Goal: Task Accomplishment & Management: Manage account settings

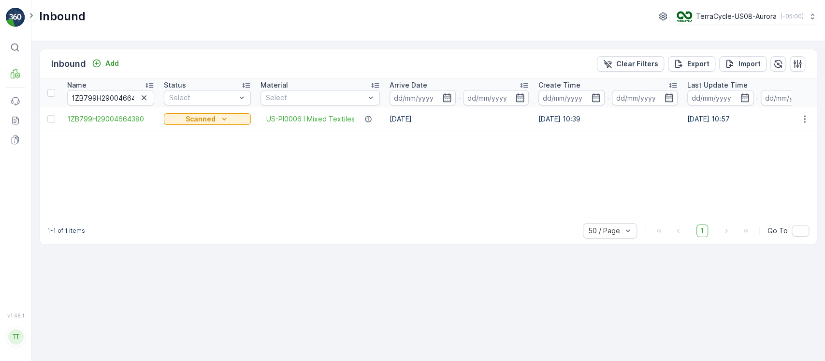
scroll to position [0, 812]
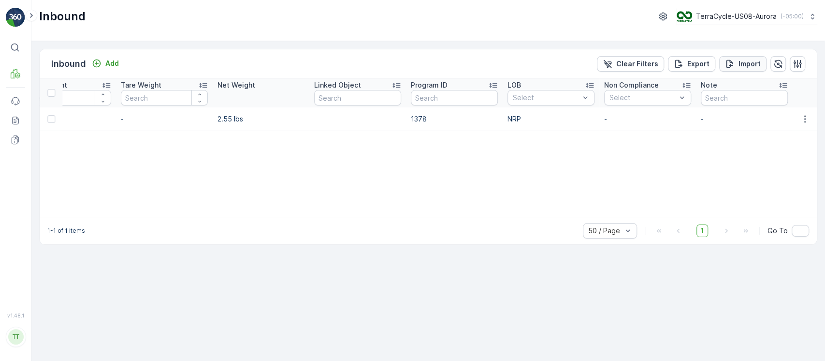
click at [751, 65] on p "Import" at bounding box center [750, 64] width 22 height 10
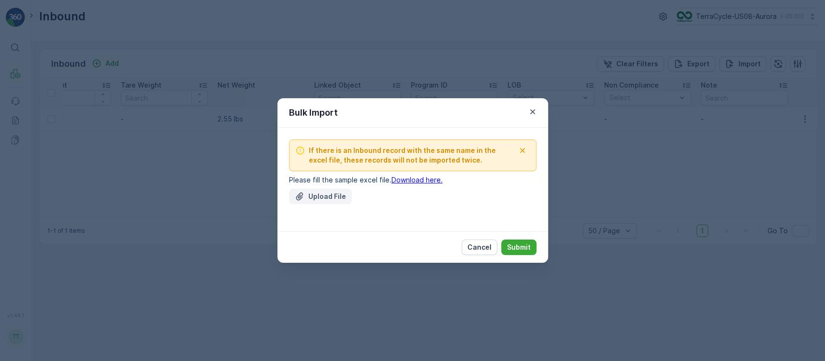
click at [344, 195] on p "Upload File" at bounding box center [327, 196] width 38 height 10
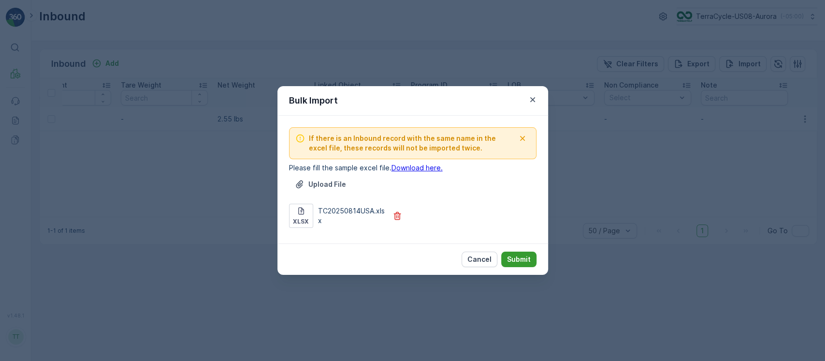
click at [522, 260] on p "Submit" at bounding box center [519, 259] width 24 height 10
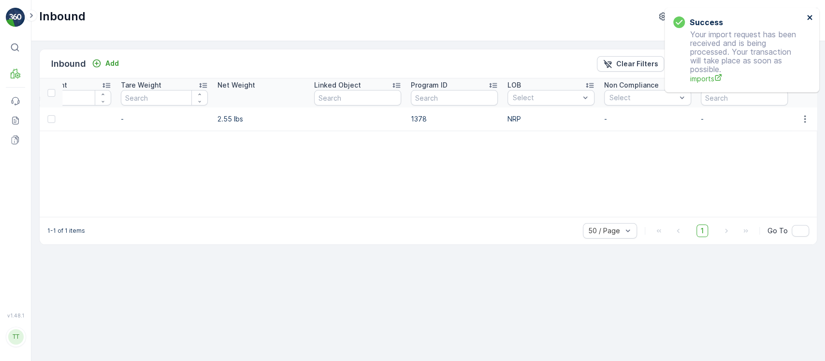
click at [808, 18] on icon "close" at bounding box center [809, 17] width 5 height 5
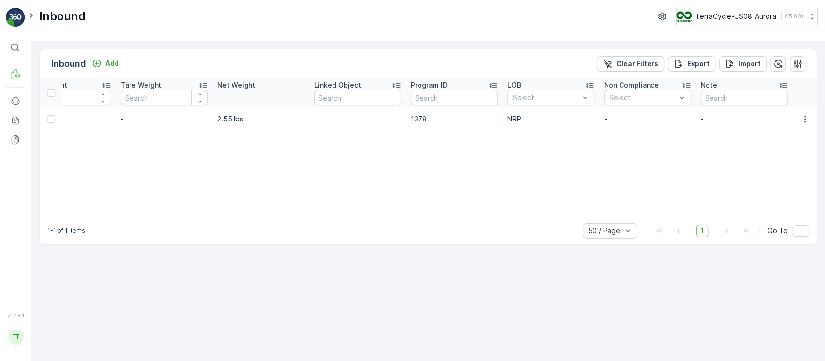
click at [769, 21] on p "TerraCycle-US08-Aurora" at bounding box center [736, 17] width 81 height 10
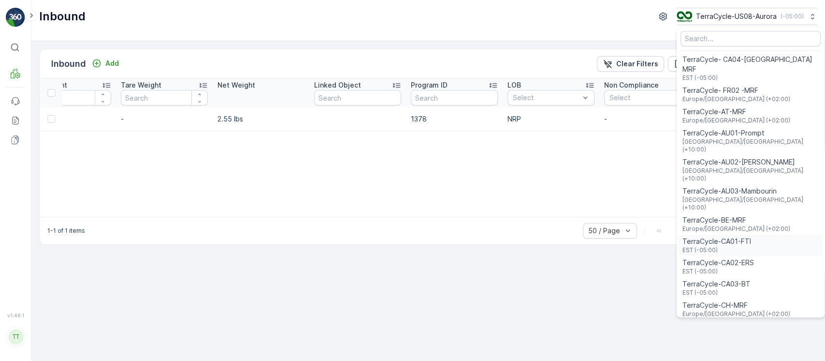
click at [734, 246] on span "EST (-05:00)" at bounding box center [717, 250] width 69 height 8
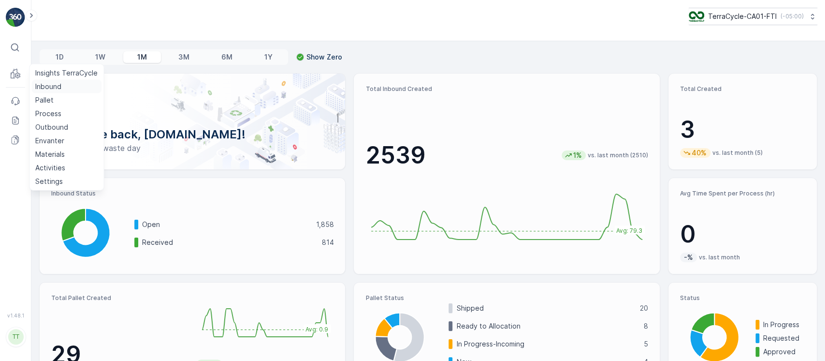
click at [39, 88] on p "Inbound" at bounding box center [48, 87] width 26 height 10
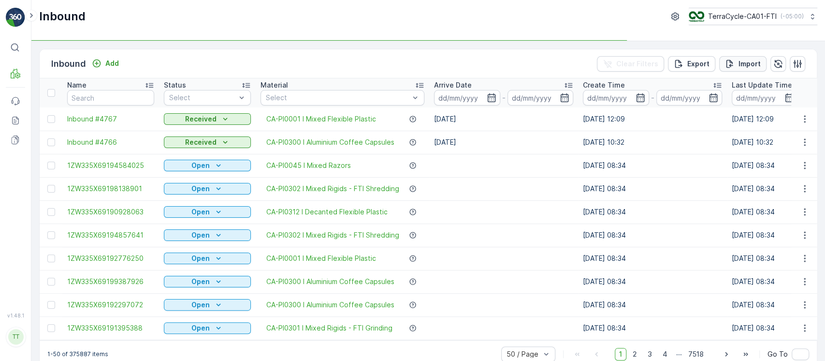
click at [759, 62] on button "Import" at bounding box center [742, 63] width 47 height 15
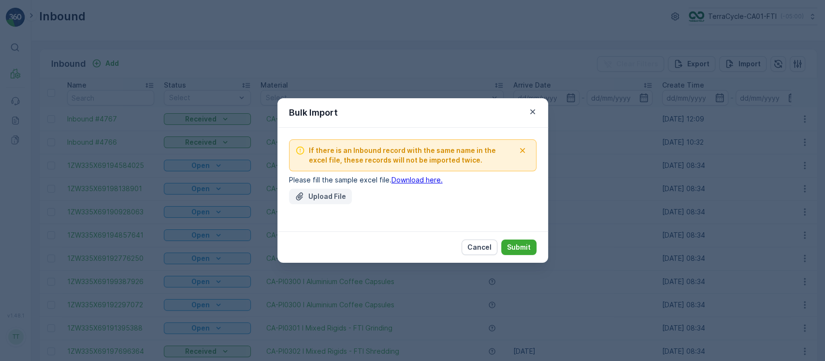
click at [346, 193] on button "Upload File" at bounding box center [320, 196] width 63 height 15
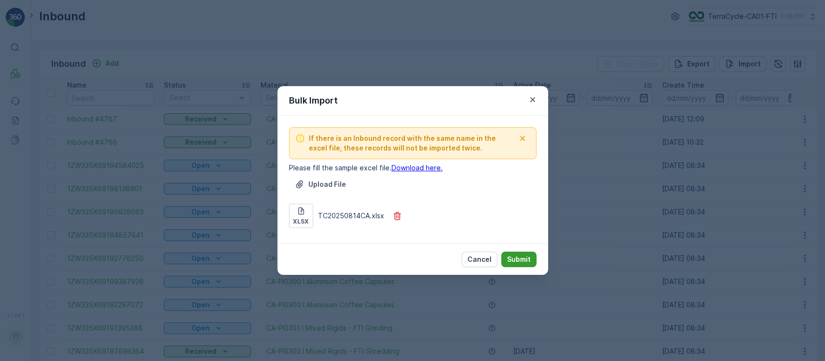
click at [531, 253] on button "Submit" at bounding box center [518, 258] width 35 height 15
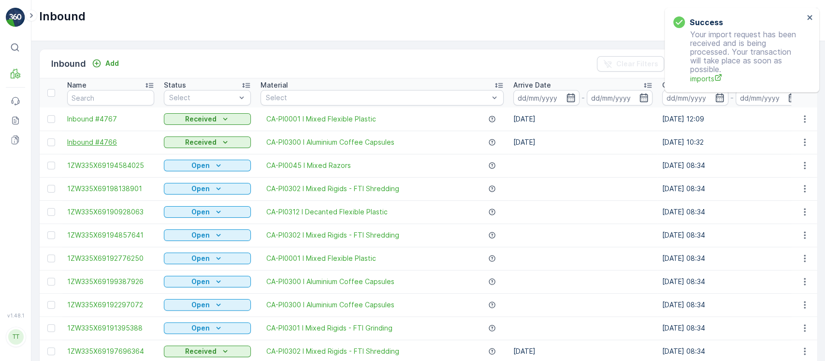
click at [108, 142] on span "Inbound #4766" at bounding box center [110, 142] width 87 height 10
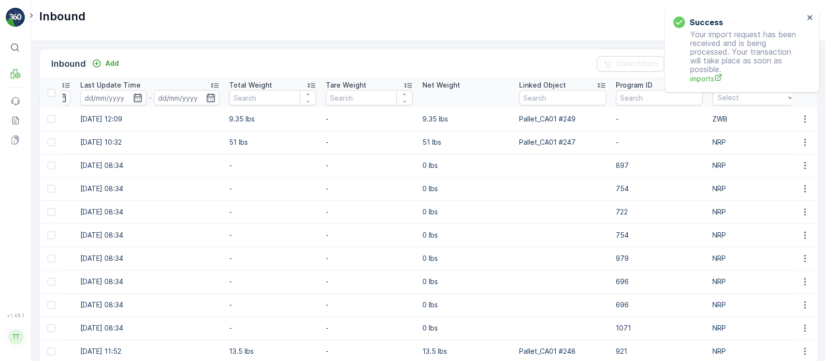
scroll to position [0, 935]
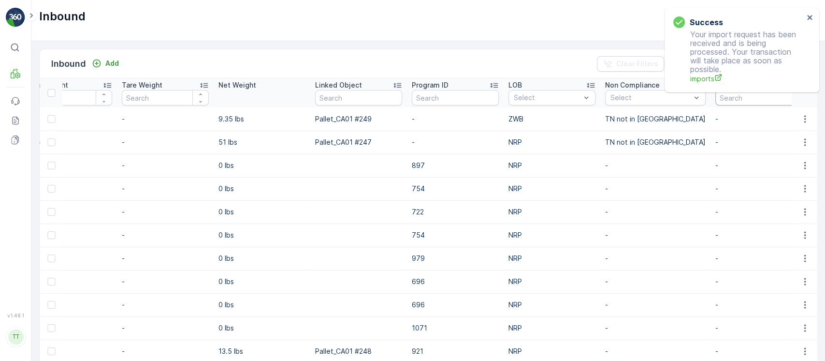
click at [718, 102] on input "text" at bounding box center [758, 97] width 87 height 15
type input "gv"
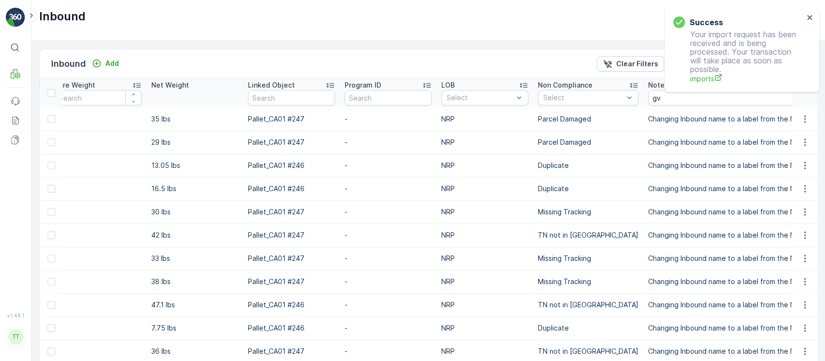
copy tbody "Changing Inbound name to a label from the Nespresso program because box had dam…"
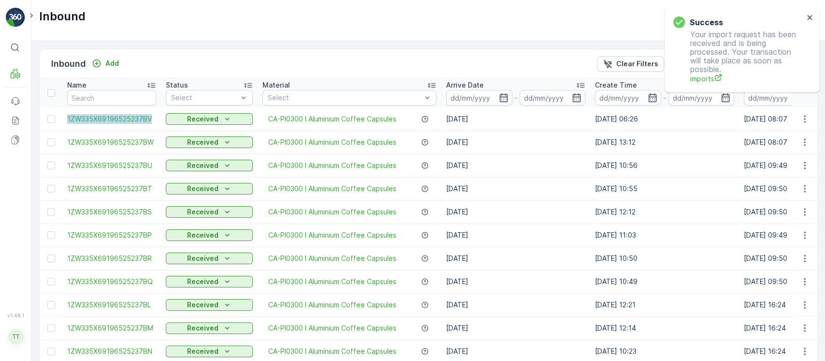
drag, startPoint x: 60, startPoint y: 116, endPoint x: 156, endPoint y: 122, distance: 96.4
copy span "1ZW335X69196525237BV"
click at [634, 64] on p "Clear Filters" at bounding box center [637, 64] width 42 height 10
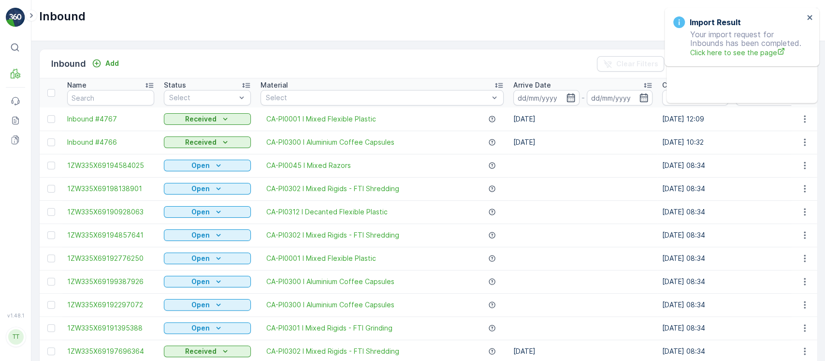
click at [310, 94] on div at bounding box center [377, 98] width 225 height 8
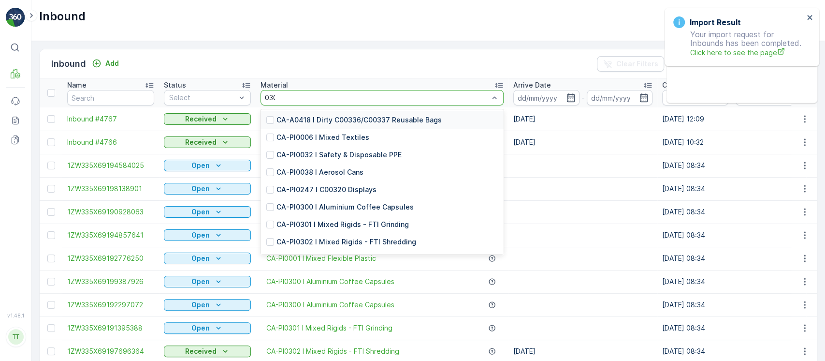
type input "0300"
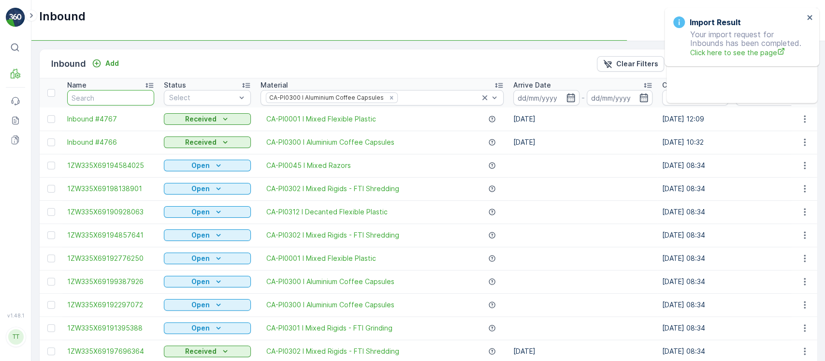
click at [114, 94] on input "text" at bounding box center [110, 97] width 87 height 15
type input "in"
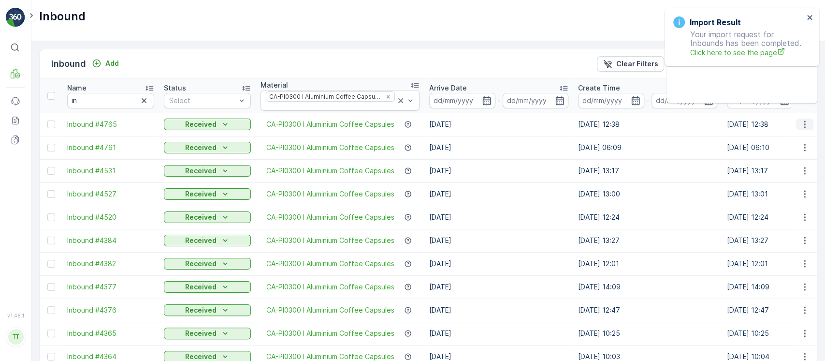
click at [803, 120] on icon "button" at bounding box center [805, 124] width 10 height 10
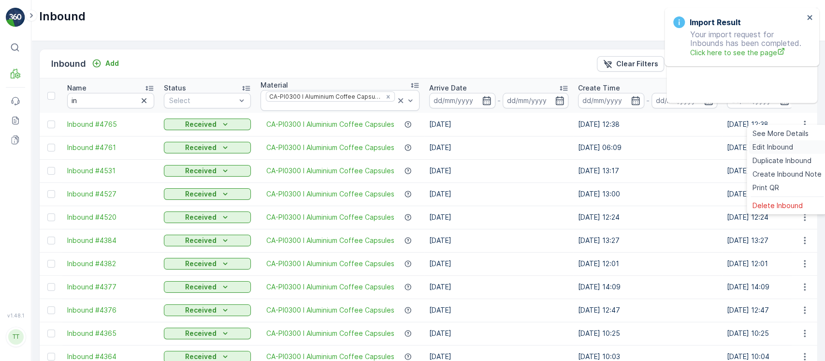
click at [789, 148] on span "Edit Inbound" at bounding box center [773, 147] width 41 height 10
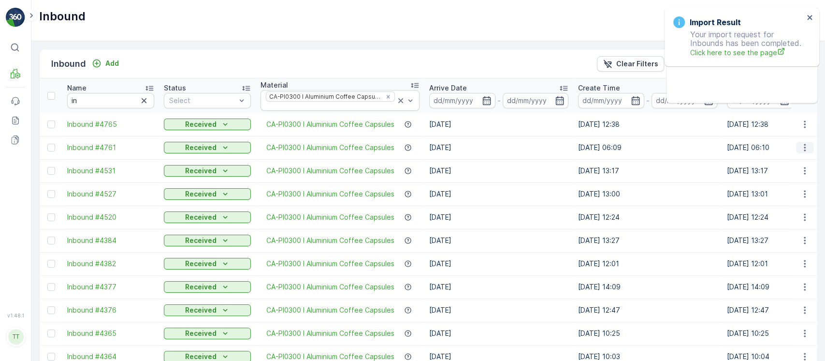
click at [802, 143] on icon "button" at bounding box center [805, 148] width 10 height 10
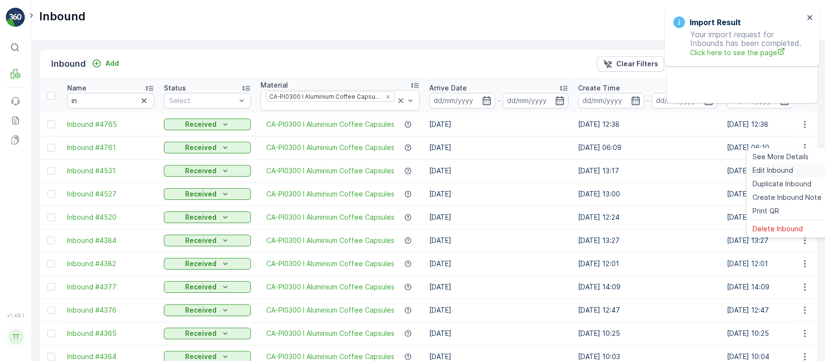
click at [796, 167] on div "Edit Inbound" at bounding box center [787, 170] width 77 height 14
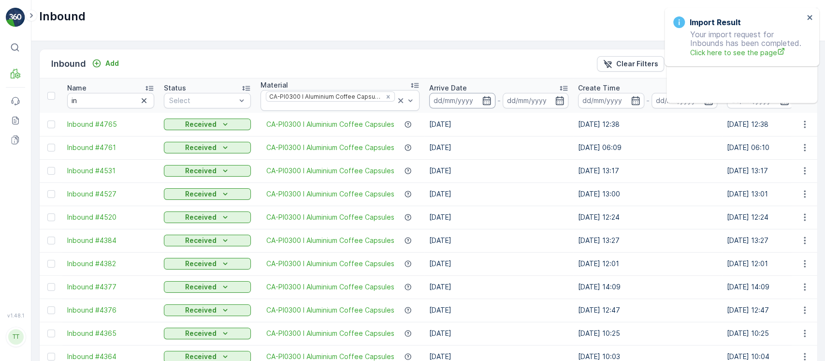
click at [464, 97] on input at bounding box center [462, 100] width 66 height 15
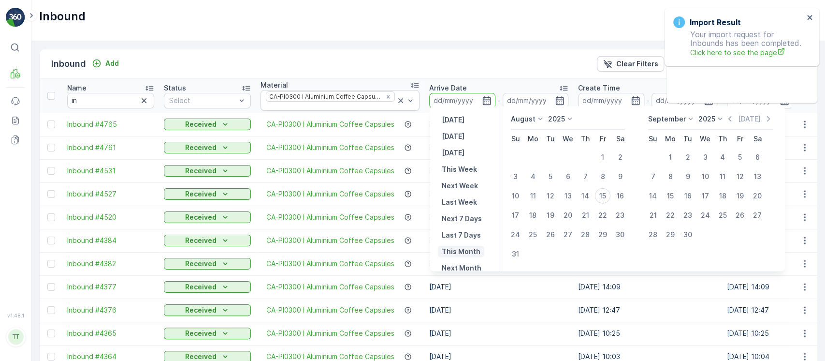
click at [469, 249] on p "This Month" at bounding box center [461, 252] width 39 height 10
type input "01.08.2025"
type input "31.08.2025"
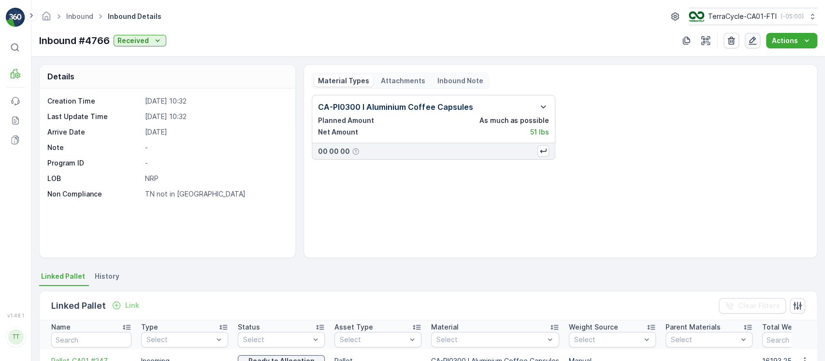
click at [752, 40] on icon "button" at bounding box center [753, 41] width 8 height 8
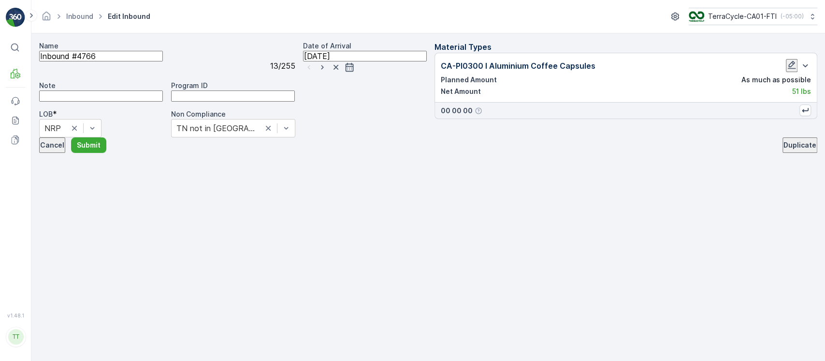
click at [163, 101] on input "Note" at bounding box center [101, 95] width 124 height 11
paste input "Changing Inbound name to a label from the Nespresso program because box had dam…"
type input "Changing Inbound name to a label from the Nespresso program because box had dam…"
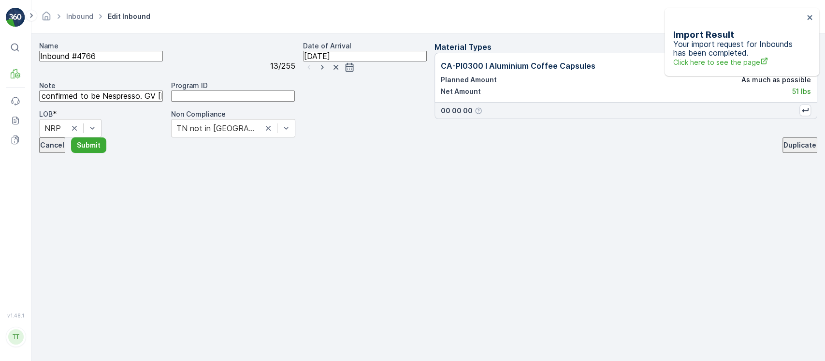
scroll to position [0, 0]
drag, startPoint x: 120, startPoint y: 71, endPoint x: 0, endPoint y: 80, distance: 120.2
click at [0, 80] on div "⌘B MRF Events Reports Documents v 1.48.1 TT TC.GLOBAL clemence.vasseur@terracyc…" at bounding box center [412, 180] width 825 height 361
paste input "1ZW335X69196525237BV"
type input "1ZW335X69196525237BX"
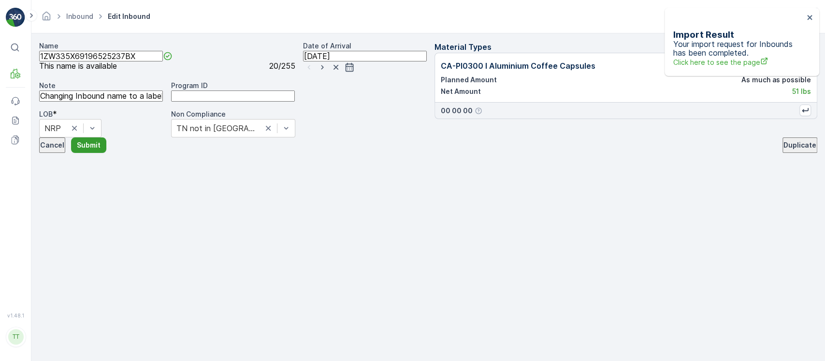
click at [106, 153] on button "Submit" at bounding box center [88, 144] width 35 height 15
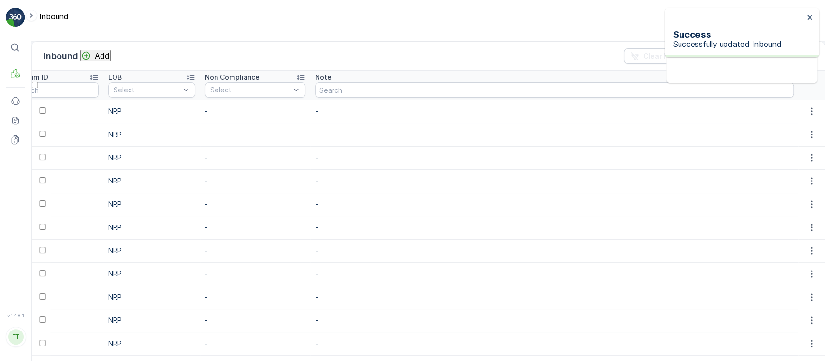
scroll to position [0, 1273]
click at [386, 95] on input "text" at bounding box center [377, 90] width 124 height 11
type input "gv"
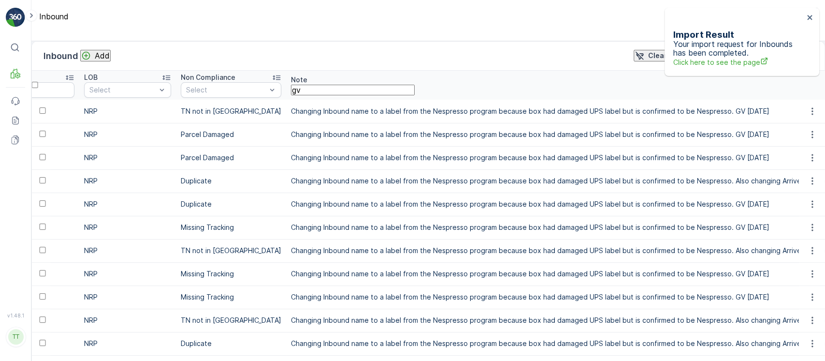
click at [390, 113] on td "Changing Inbound name to a label from the Nespresso program because box had dam…" at bounding box center [590, 111] width 609 height 23
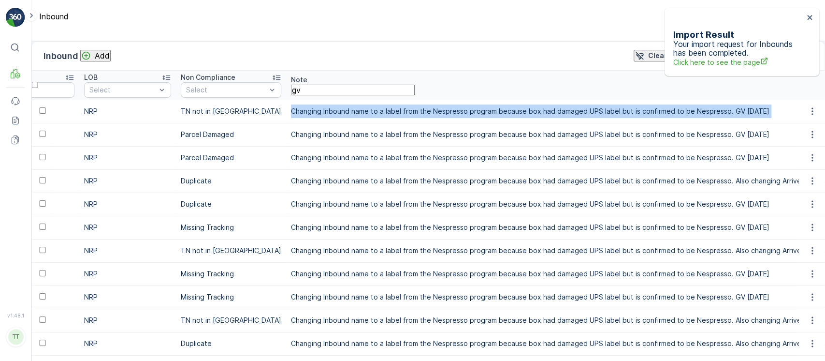
click at [390, 113] on td "Changing Inbound name to a label from the Nespresso program because box had dam…" at bounding box center [590, 111] width 609 height 23
copy tbody "Changing Inbound name to a label from the Nespresso program because box had dam…"
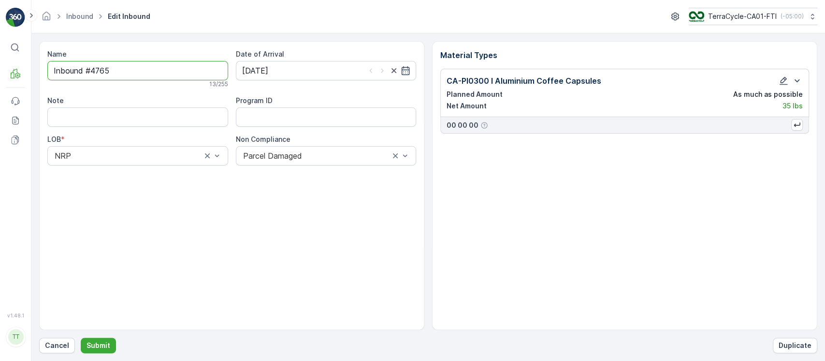
drag, startPoint x: 146, startPoint y: 74, endPoint x: 0, endPoint y: 78, distance: 146.0
click at [0, 79] on div "⌘B MRF Events Reports Documents v 1.48.1 TT TC.GLOBAL clemence.vasseur@terracyc…" at bounding box center [412, 180] width 825 height 361
paste input "1ZW335X69196525237BV"
type input "1ZW335X69196525237BY"
click at [167, 111] on input "Note" at bounding box center [137, 118] width 181 height 19
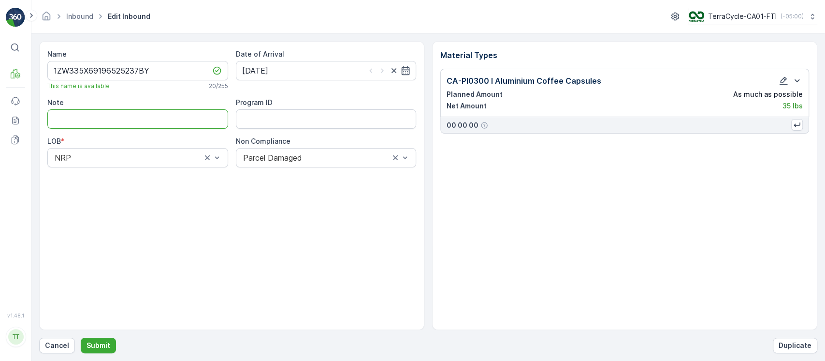
paste input "Changing Inbound name to a label from the Nespresso program because box had dam…"
type input "Changing Inbound name to a label from the Nespresso program because box had dam…"
click at [81, 337] on button "Submit" at bounding box center [98, 344] width 35 height 15
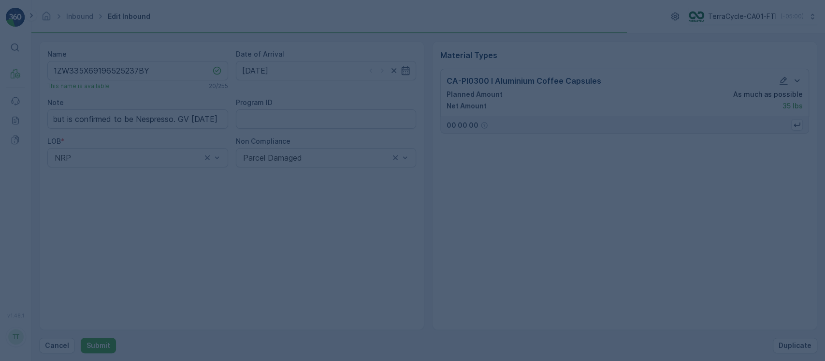
scroll to position [0, 0]
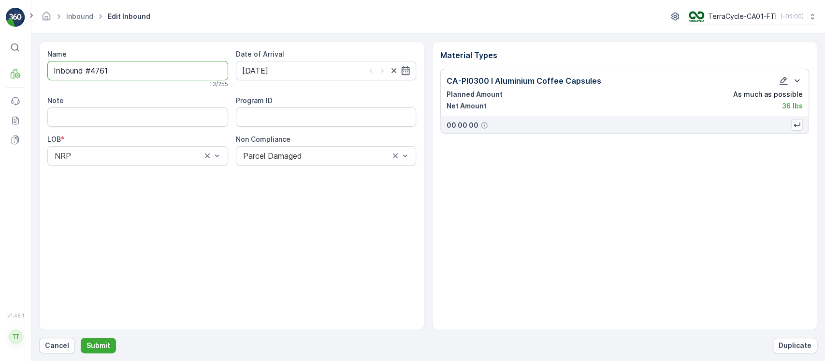
drag, startPoint x: 156, startPoint y: 71, endPoint x: 0, endPoint y: 52, distance: 157.3
click at [0, 52] on div "⌘B MRF Events Reports Documents v 1.48.1 TT TC.GLOBAL clemence.vasseur@terracyc…" at bounding box center [412, 180] width 825 height 361
paste input "1ZW335X69196525237BV"
type input "1ZW335X69196525237BZ"
click at [166, 117] on input "Note" at bounding box center [137, 118] width 181 height 19
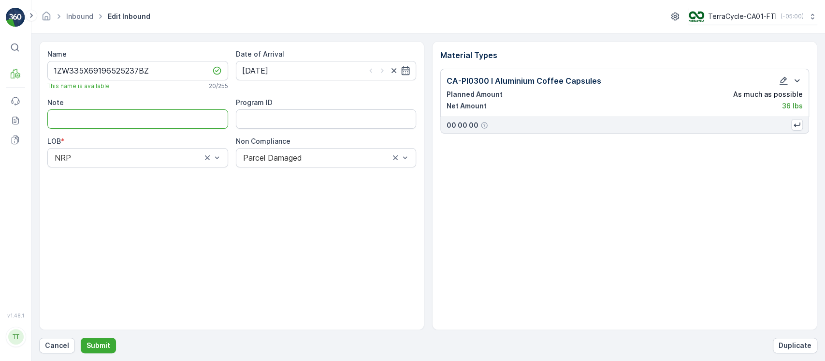
paste input "Changing Inbound name to a label from the Nespresso program because box had dam…"
type input "Changing Inbound name to a label from the Nespresso program because box had dam…"
click at [81, 337] on button "Submit" at bounding box center [98, 344] width 35 height 15
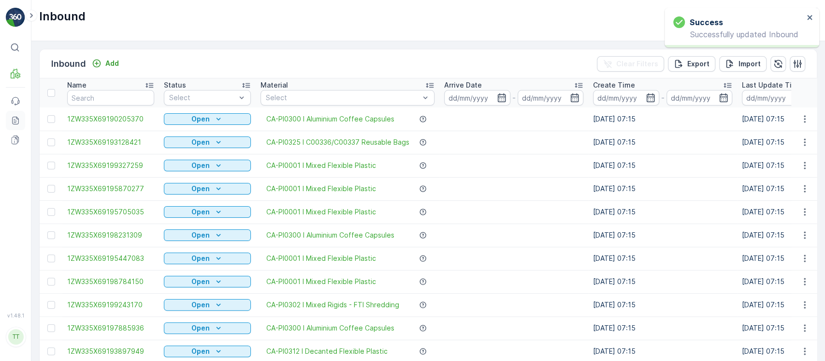
click at [15, 116] on icon at bounding box center [16, 121] width 10 height 10
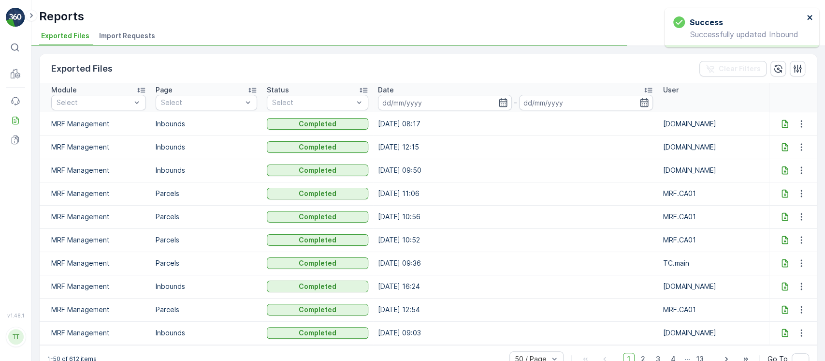
click at [810, 16] on icon "close" at bounding box center [809, 17] width 5 height 5
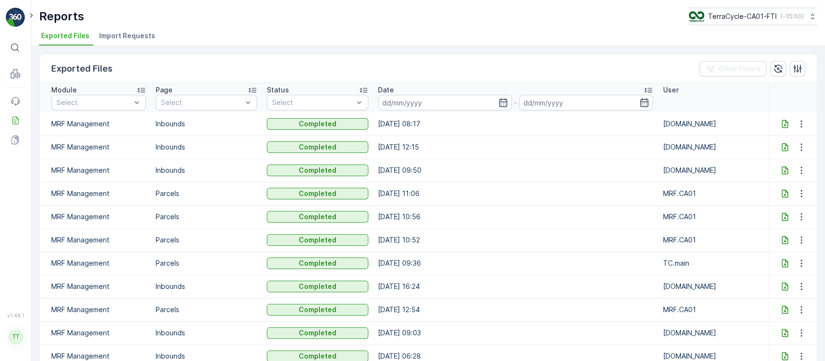
click at [142, 32] on span "Import Requests" at bounding box center [127, 36] width 56 height 10
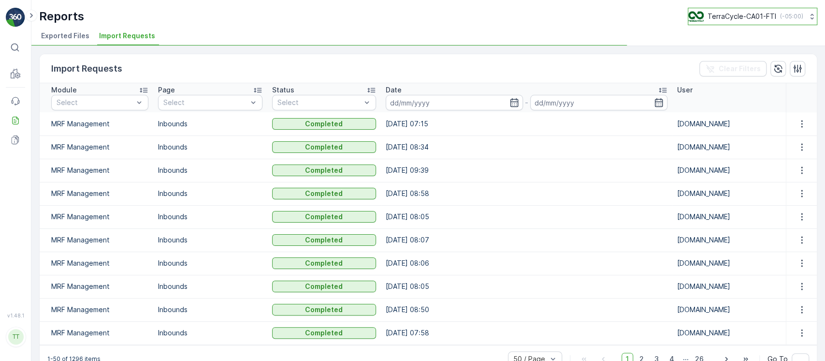
click at [722, 16] on p "TerraCycle-CA01-FTI" at bounding box center [742, 17] width 69 height 10
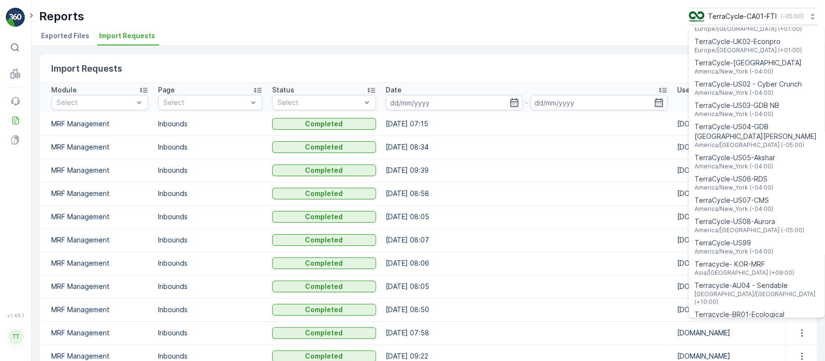
scroll to position [694, 0]
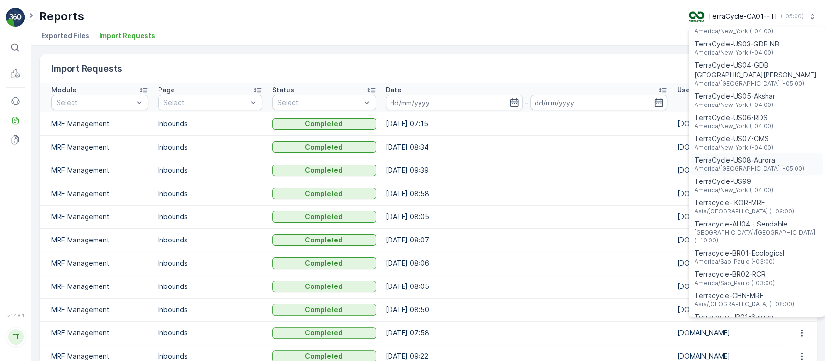
click at [768, 153] on div "TerraCycle-US08-Aurora America/Chicago (-05:00)" at bounding box center [757, 163] width 132 height 21
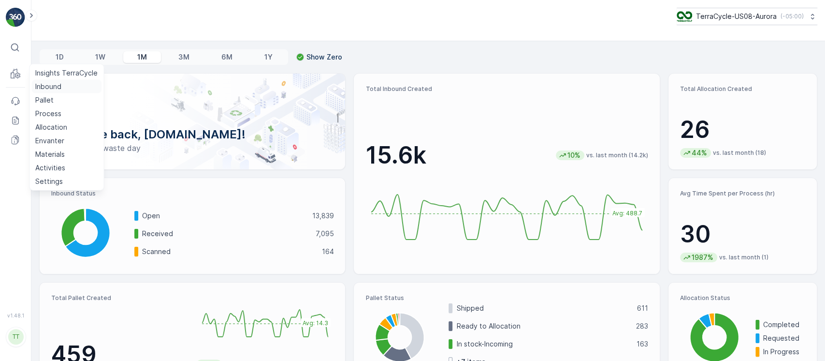
click at [57, 88] on p "Inbound" at bounding box center [48, 87] width 26 height 10
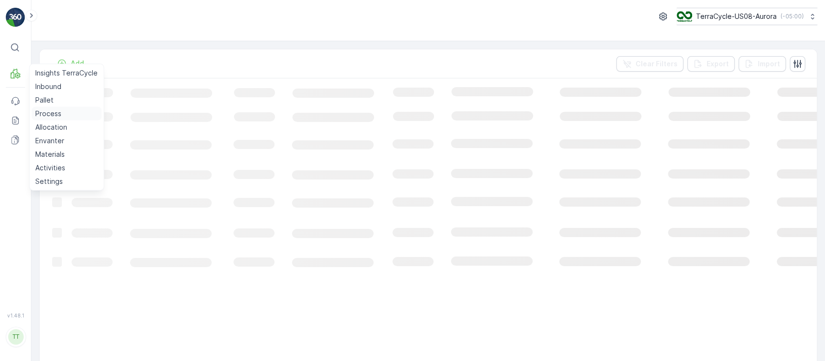
click at [46, 116] on p "Process" at bounding box center [48, 114] width 26 height 10
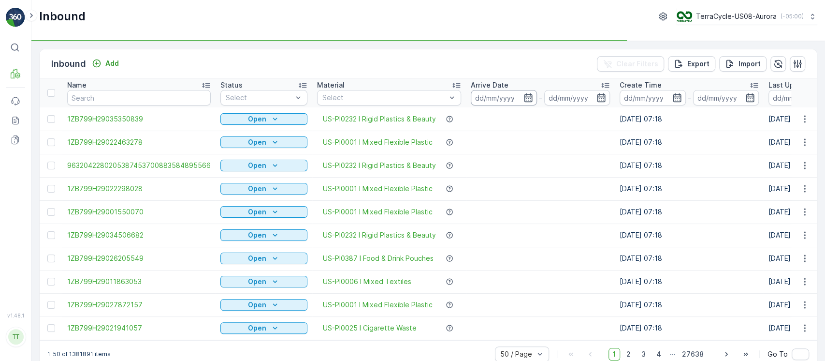
click at [493, 98] on input at bounding box center [504, 97] width 66 height 15
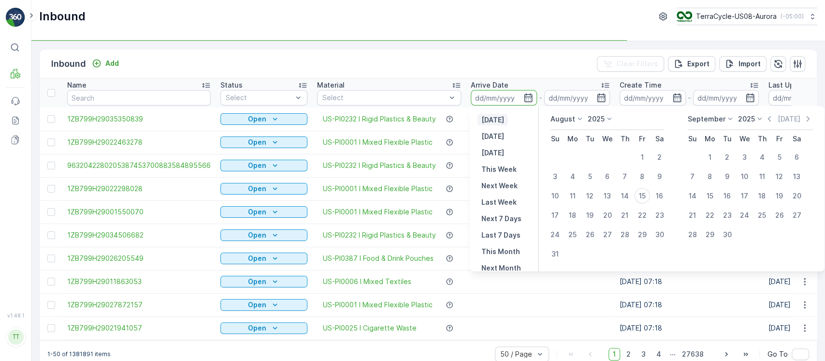
click at [495, 119] on p "[DATE]" at bounding box center [493, 120] width 23 height 10
type input "[DATE]"
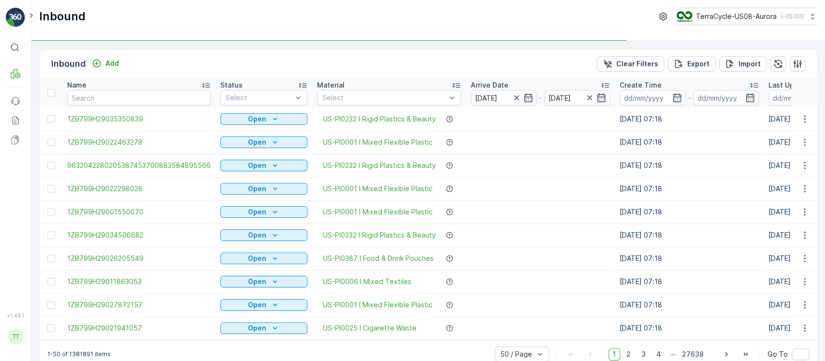
scroll to position [19, 0]
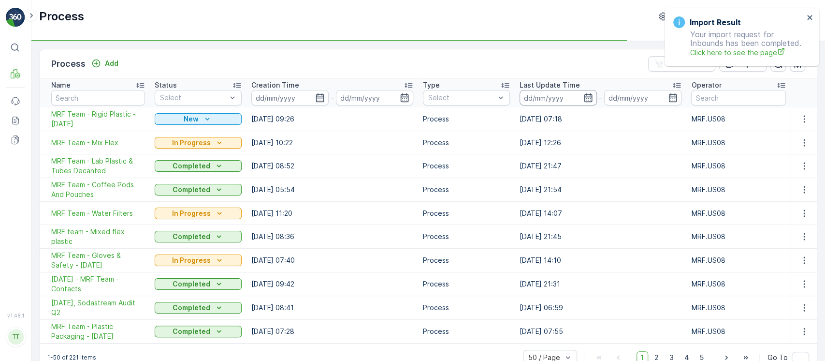
click at [566, 97] on input at bounding box center [558, 97] width 77 height 15
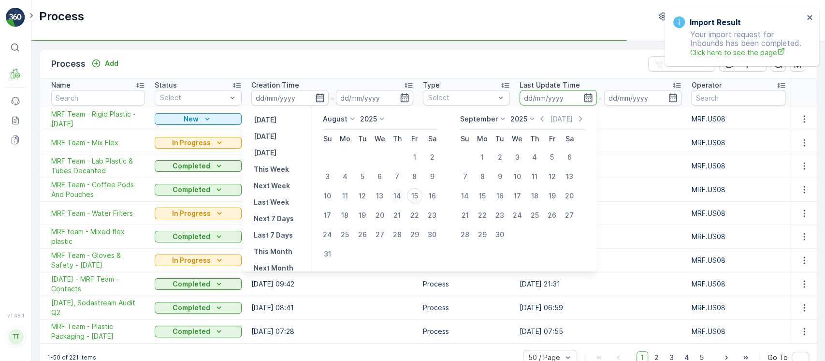
click at [405, 195] on div "14" at bounding box center [397, 195] width 15 height 15
type input "[DATE]"
click at [423, 197] on div "15" at bounding box center [414, 195] width 15 height 15
type input "[DATE]"
